Goal: Information Seeking & Learning: Understand process/instructions

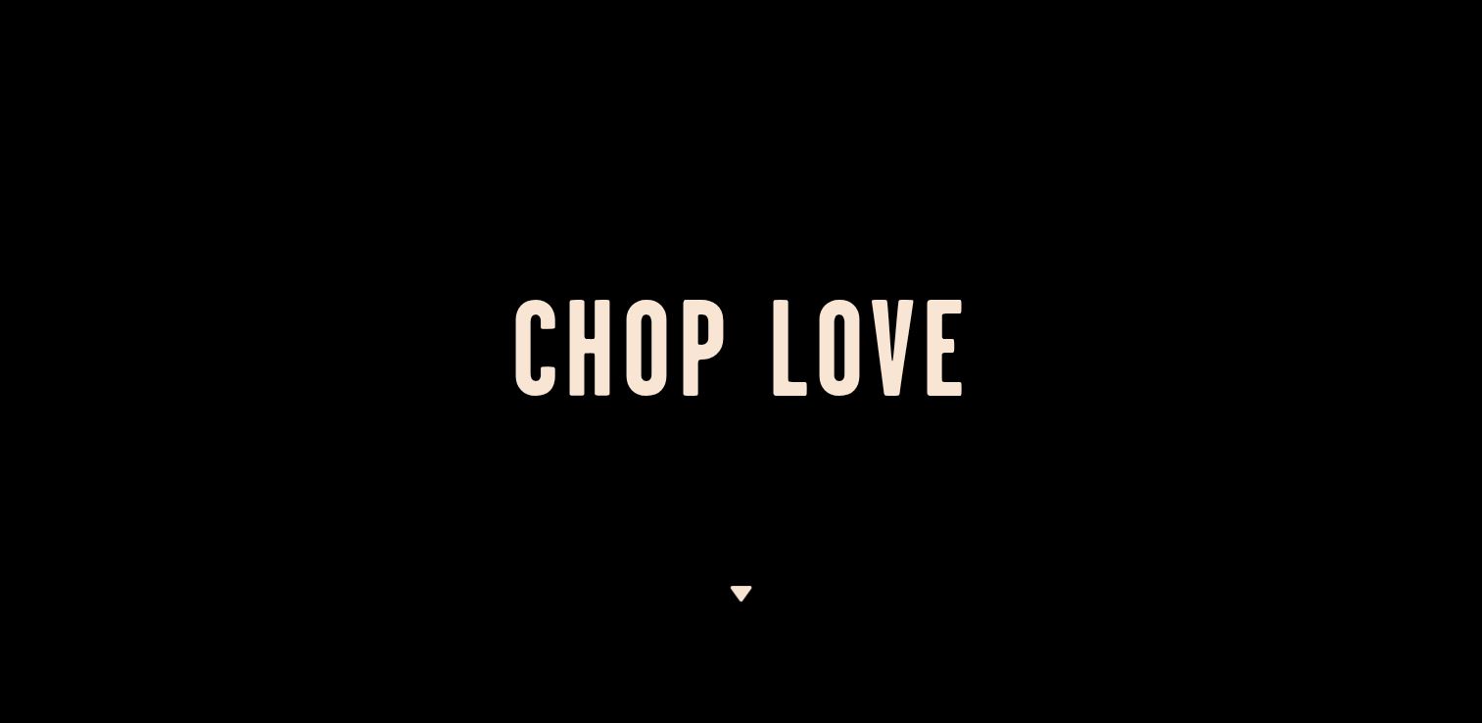
click at [742, 604] on div at bounding box center [741, 654] width 24 height 137
click at [740, 592] on img at bounding box center [741, 594] width 24 height 16
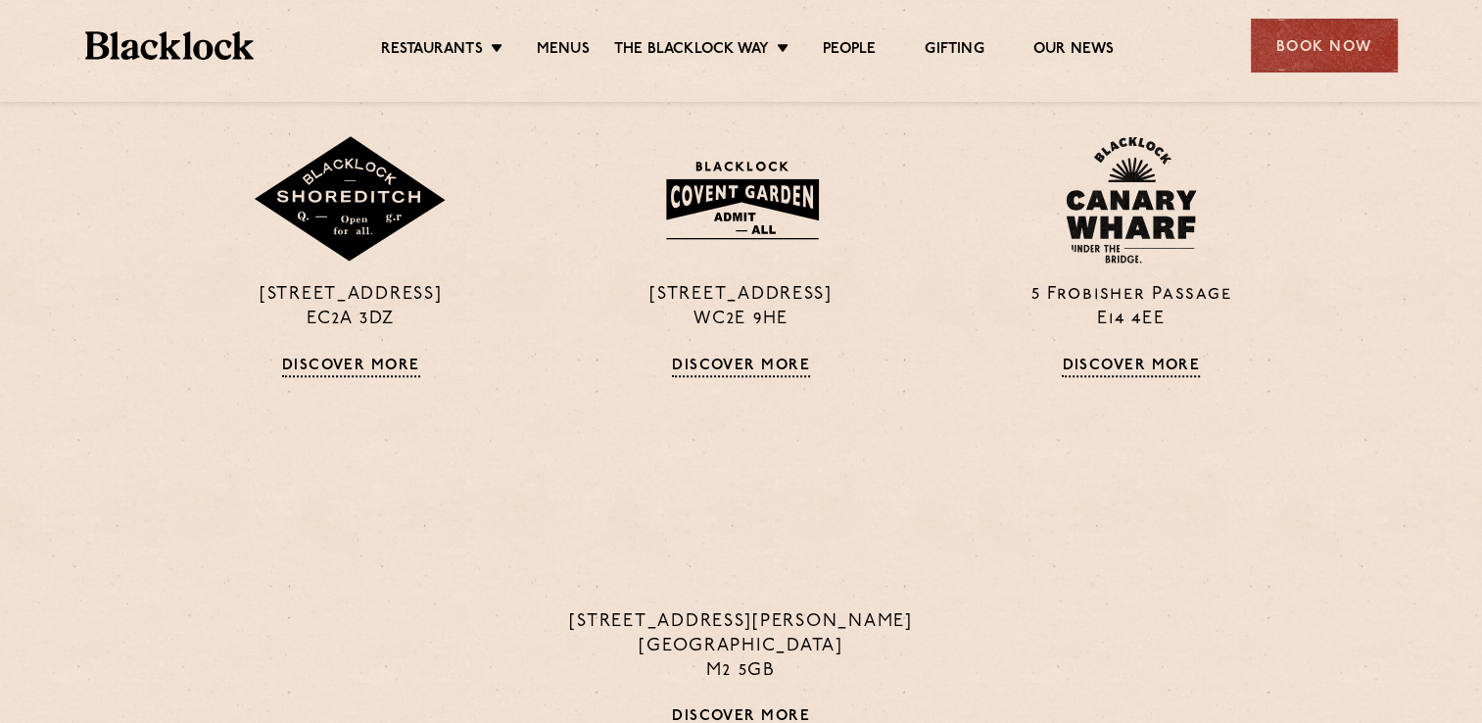
scroll to position [1698, 0]
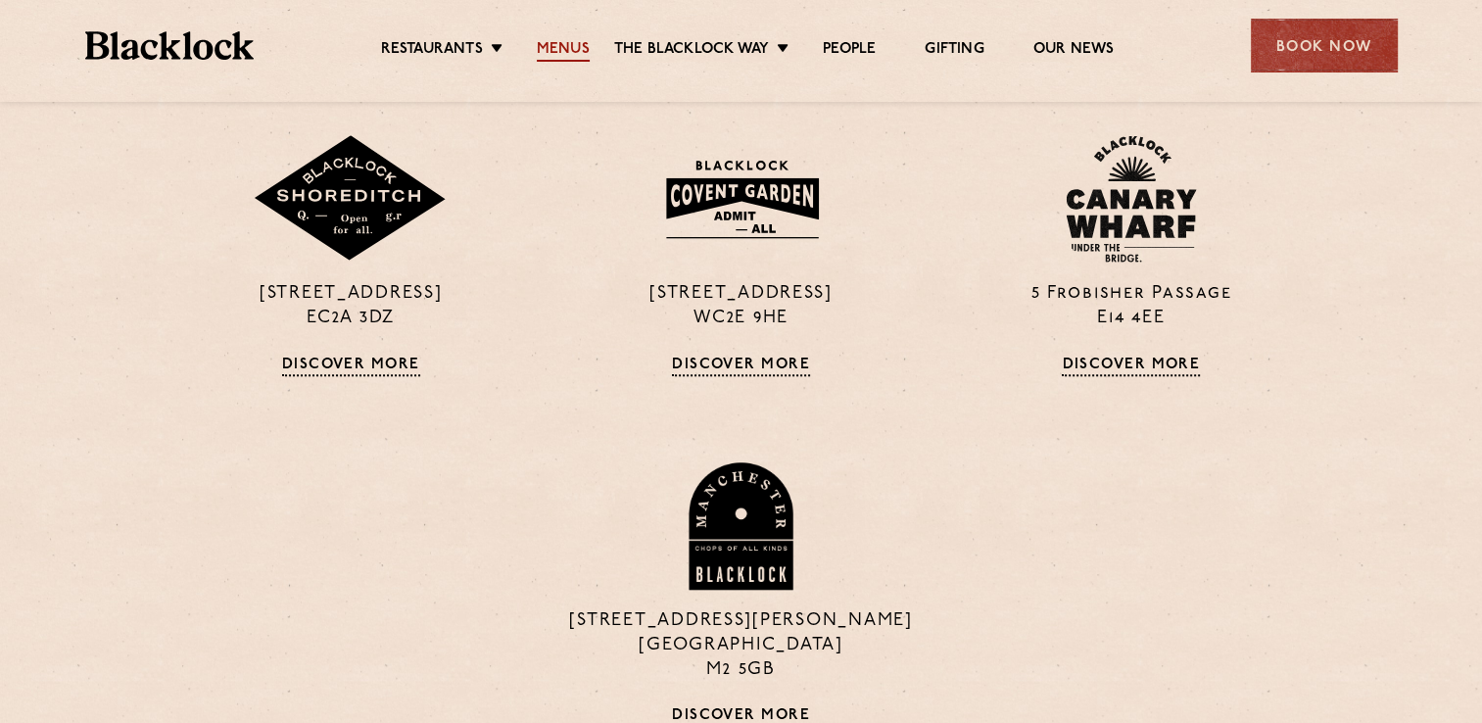
click at [565, 45] on link "Menus" at bounding box center [563, 51] width 53 height 22
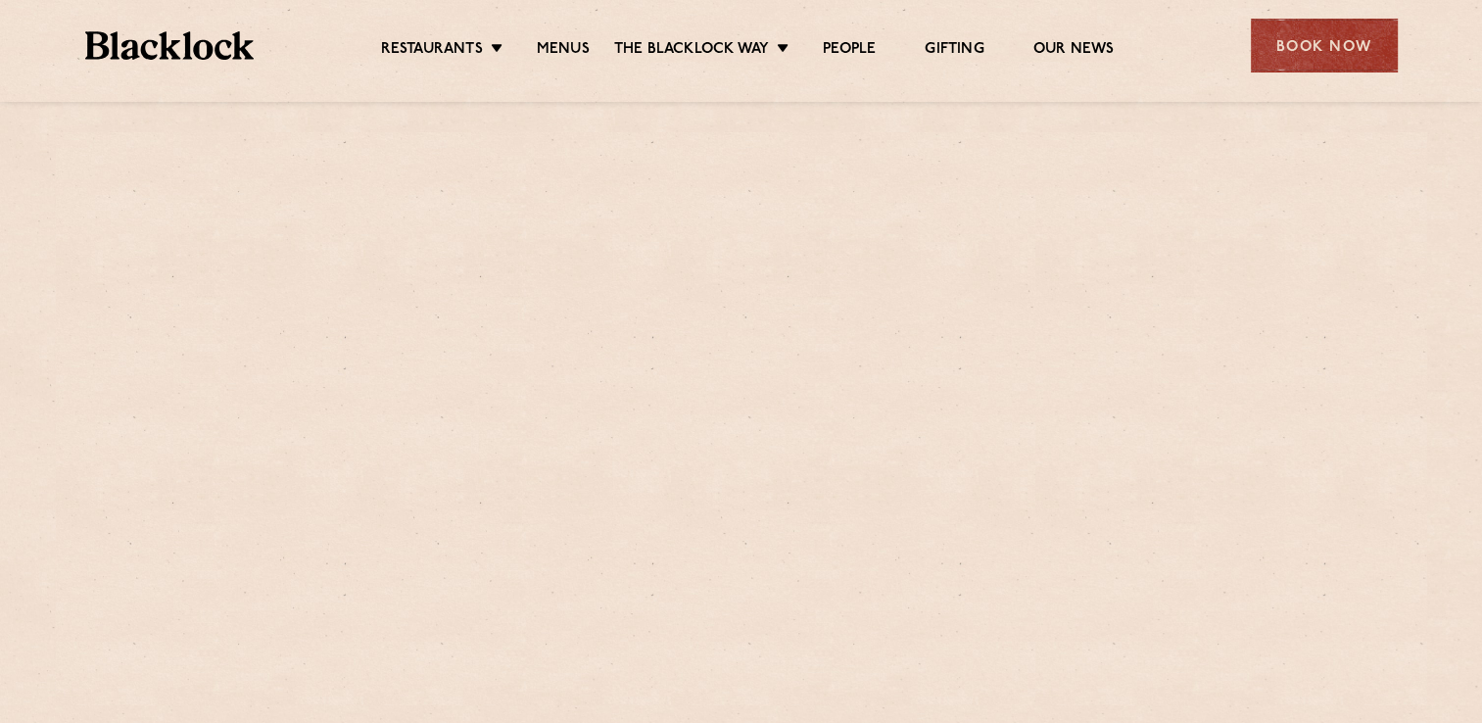
click at [565, 45] on link "Menus" at bounding box center [563, 51] width 53 height 22
